Goal: Book appointment/travel/reservation

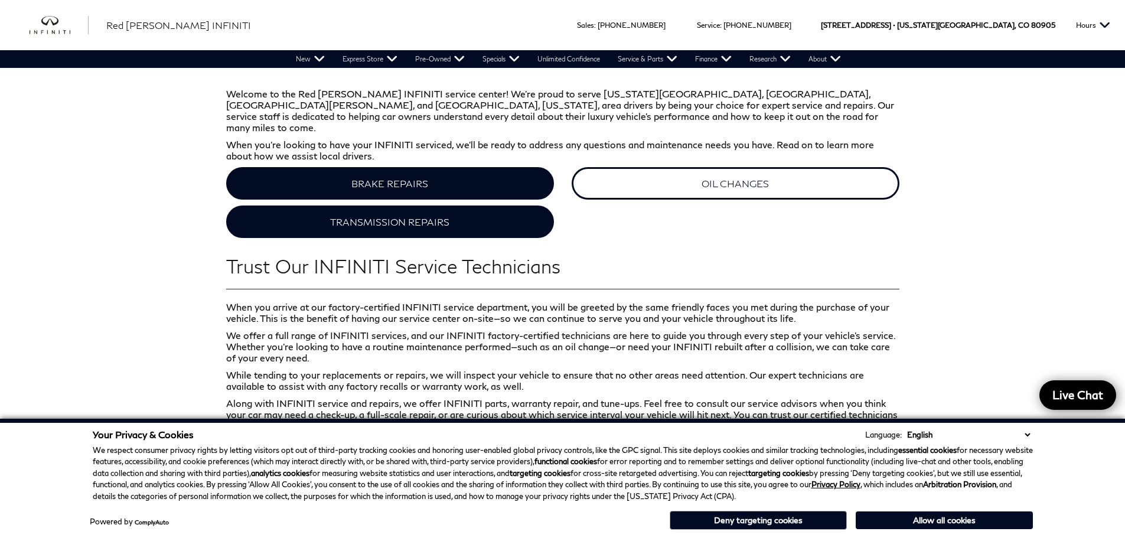
scroll to position [470, 0]
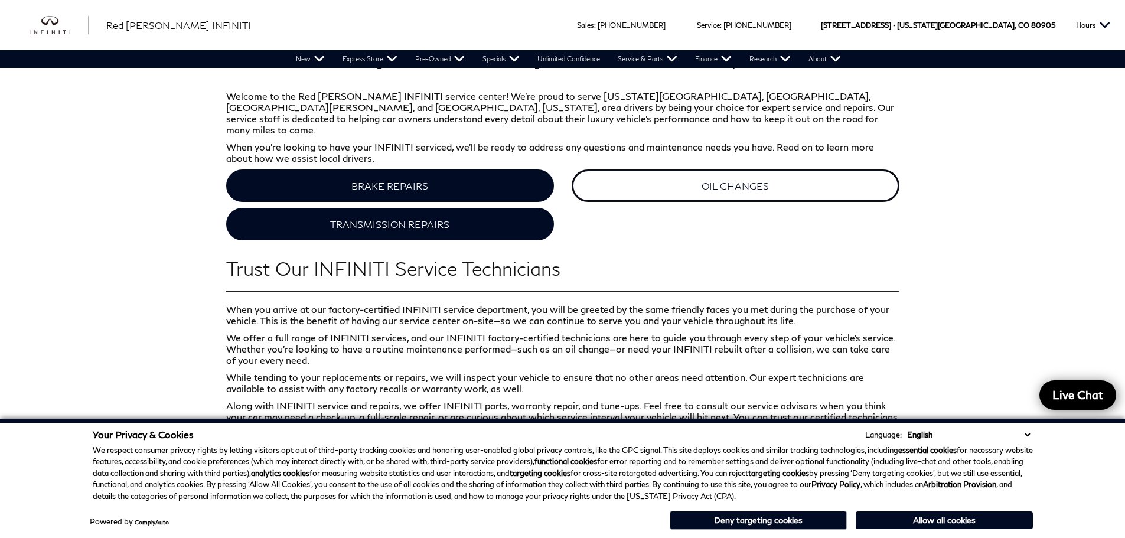
click at [744, 175] on link "OIL CHANGES" at bounding box center [736, 185] width 328 height 32
